Goal: Find specific page/section: Find specific page/section

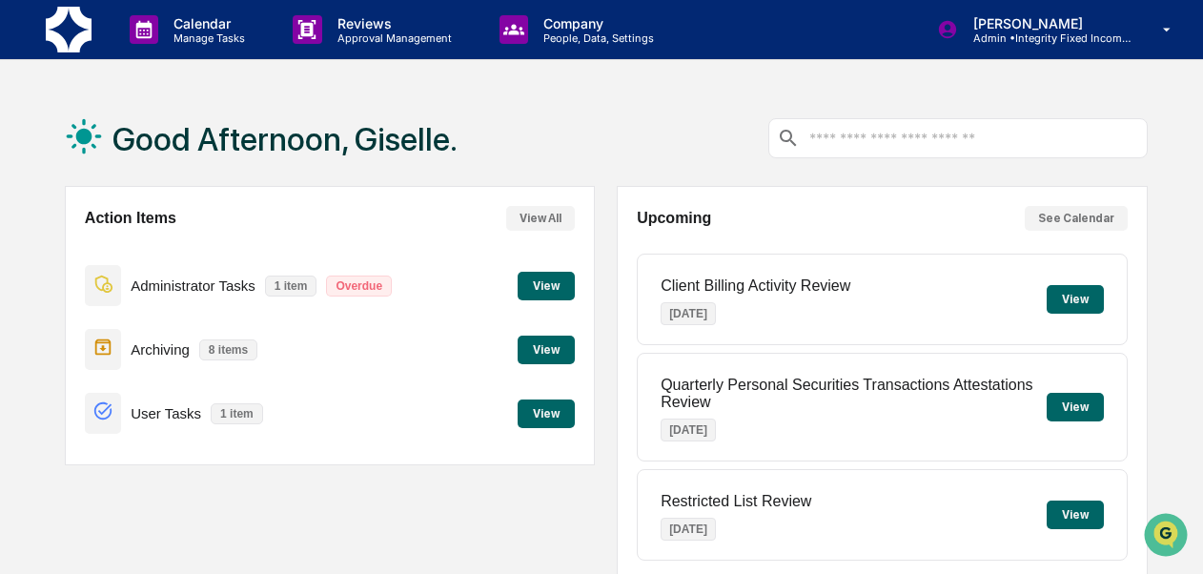
click at [560, 410] on button "View" at bounding box center [546, 413] width 57 height 29
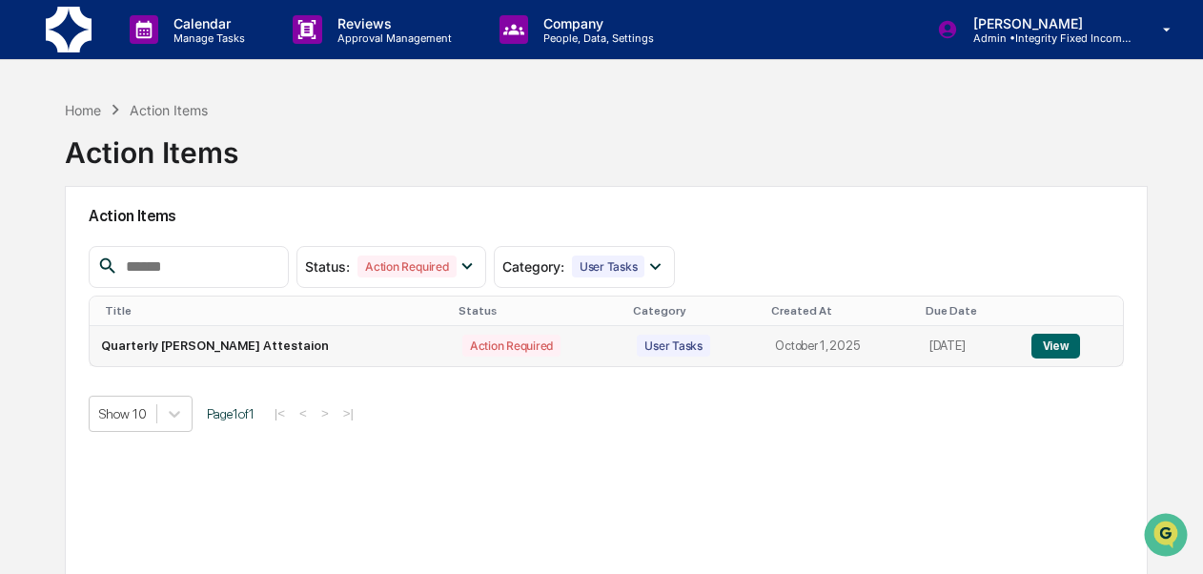
click at [1049, 346] on button "View" at bounding box center [1056, 346] width 49 height 25
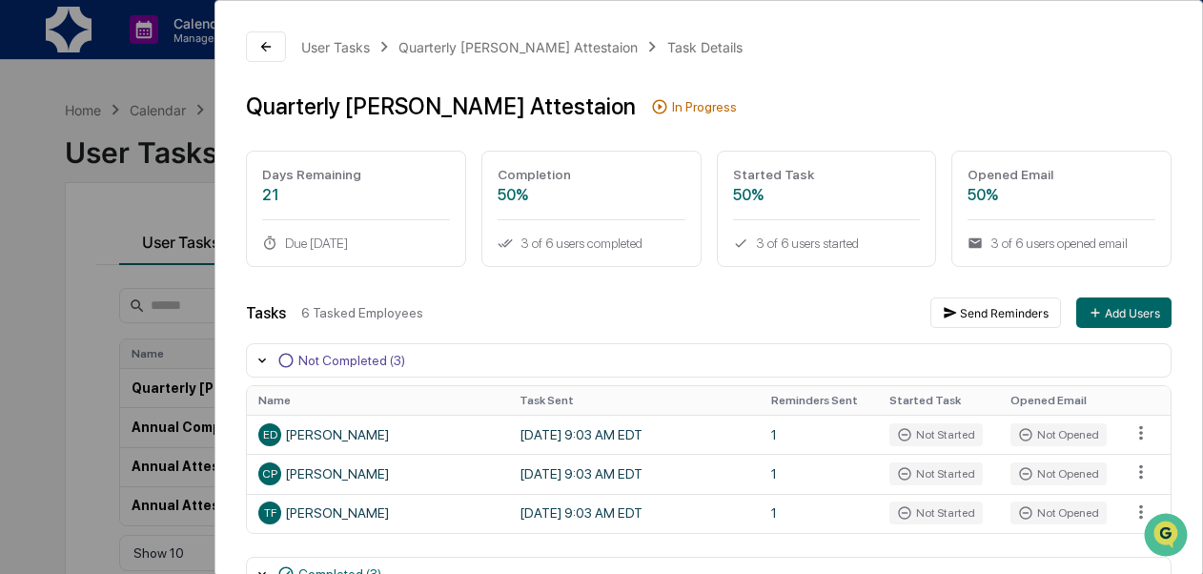
scroll to position [259, 0]
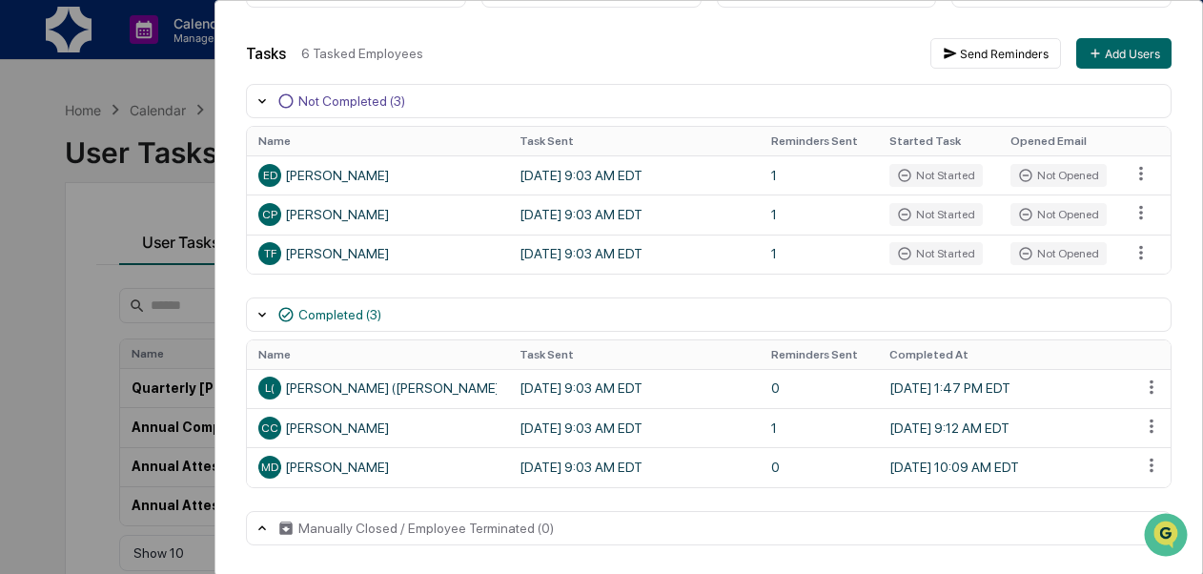
click at [53, 272] on div "User Tasks Quarterly [PERSON_NAME] Attestaion Task Details Quarterly [PERSON_NA…" at bounding box center [601, 287] width 1203 height 574
click at [43, 134] on div "User Tasks Quarterly [PERSON_NAME] Attestaion Task Details Quarterly [PERSON_NA…" at bounding box center [601, 287] width 1203 height 574
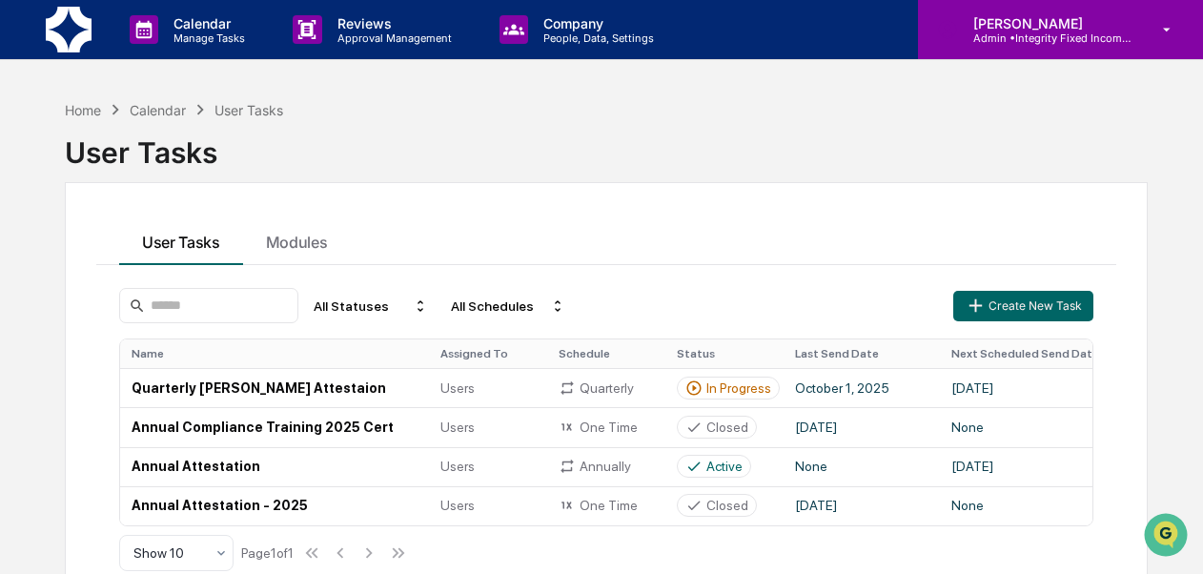
click at [1072, 30] on p "[PERSON_NAME]" at bounding box center [1046, 23] width 177 height 16
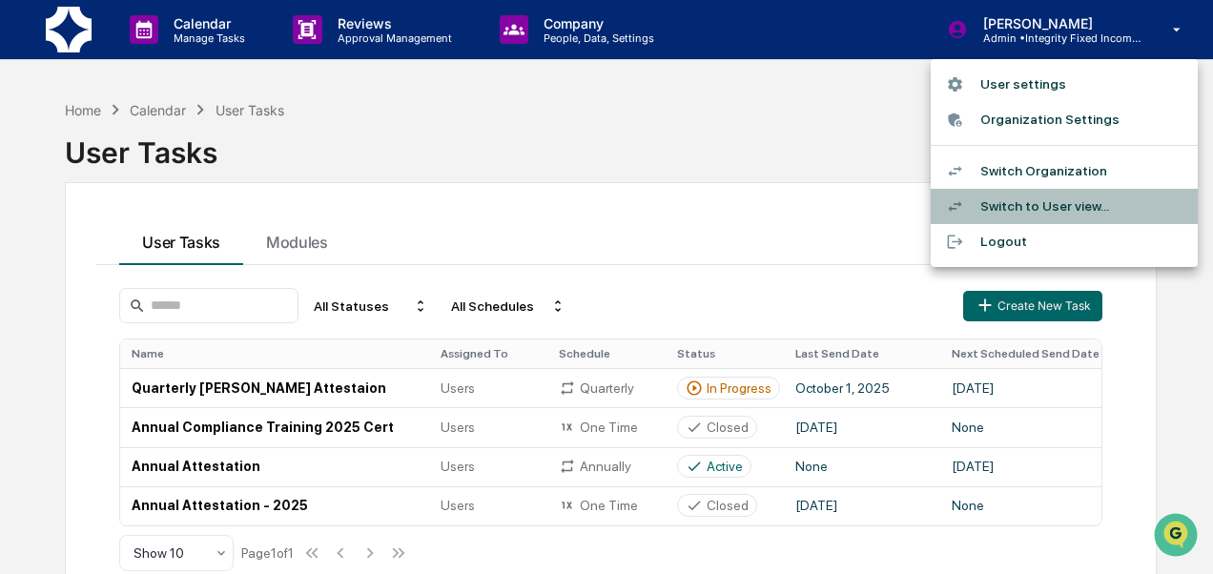
click at [1073, 198] on li "Switch to User view..." at bounding box center [1064, 206] width 267 height 35
